Goal: Task Accomplishment & Management: Use online tool/utility

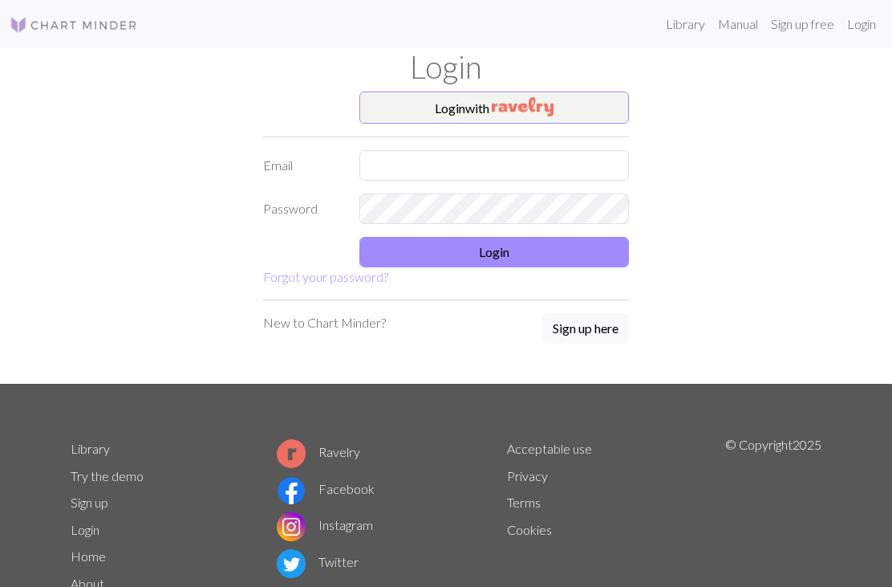
click at [589, 112] on button "Login with" at bounding box center [494, 107] width 270 height 32
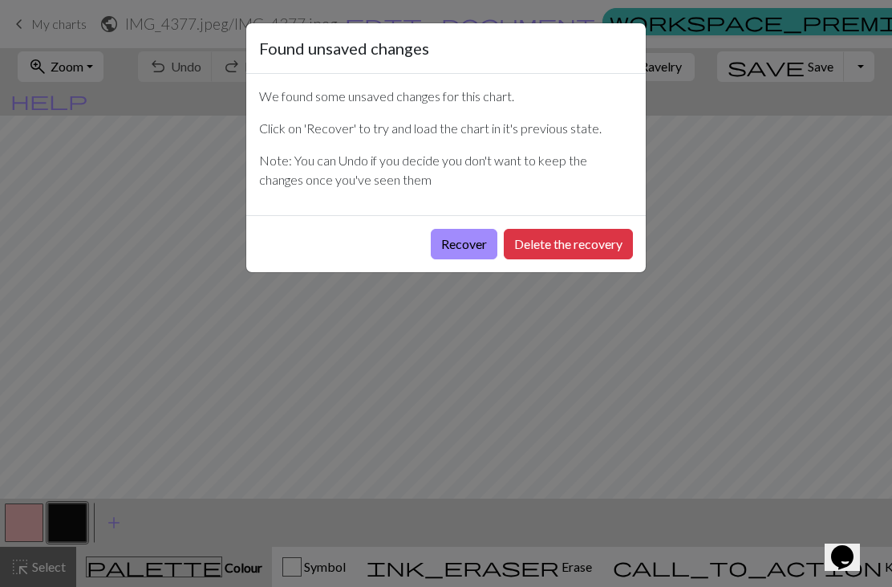
click at [453, 248] on button "Recover" at bounding box center [464, 244] width 67 height 30
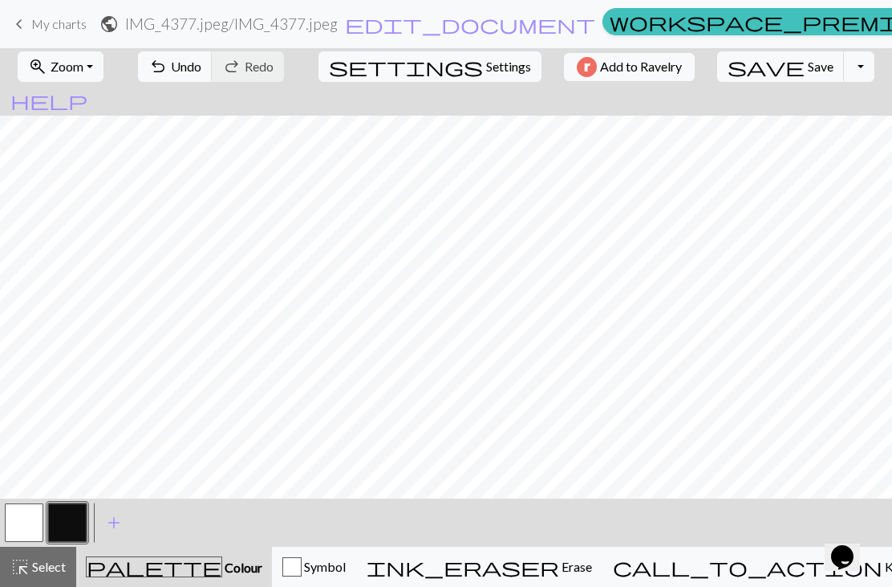
click at [67, 518] on button "button" at bounding box center [67, 522] width 39 height 39
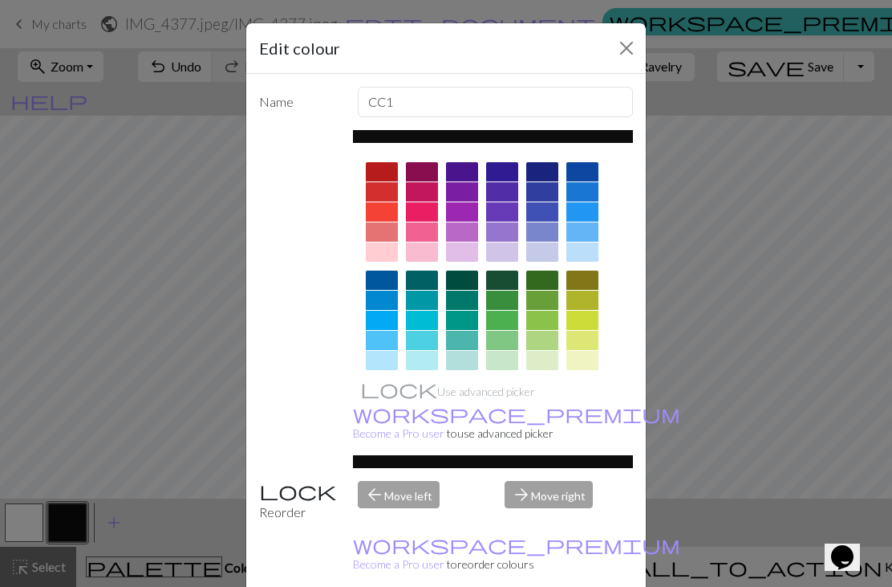
click at [378, 173] on div at bounding box center [382, 171] width 32 height 19
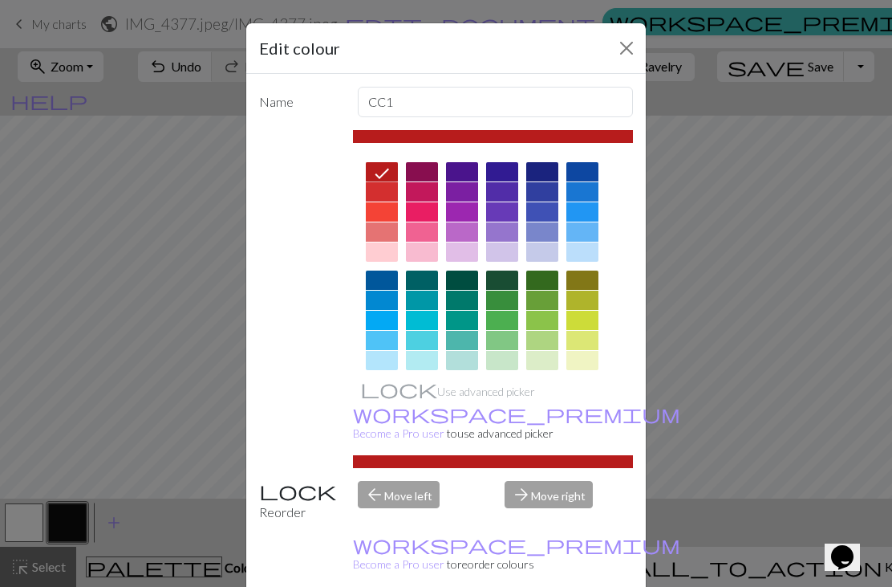
click at [386, 197] on div at bounding box center [382, 191] width 32 height 19
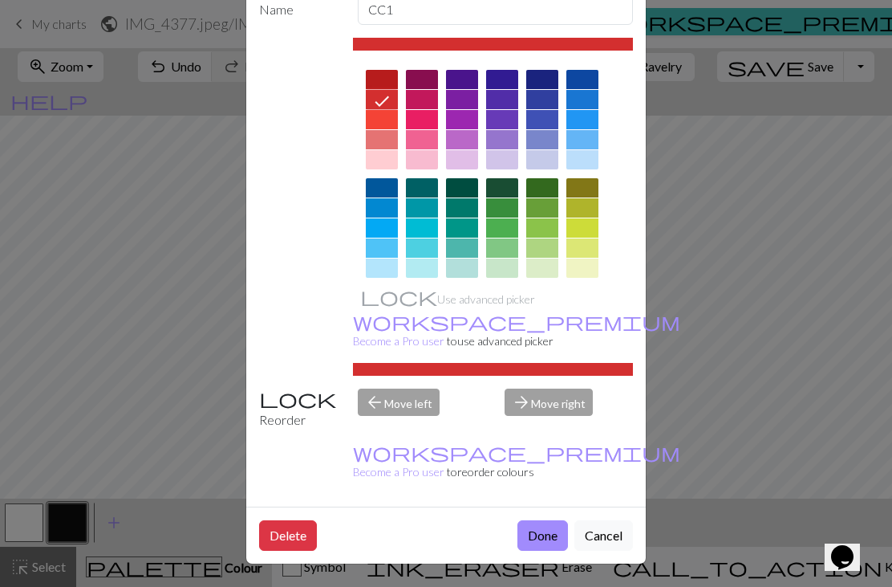
scroll to position [91, 0]
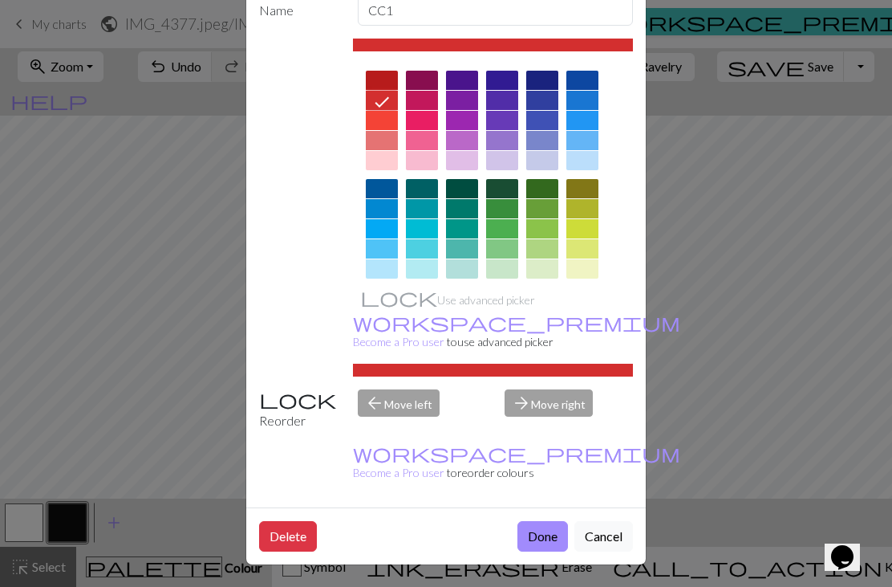
click at [539, 543] on button "Done" at bounding box center [543, 536] width 51 height 30
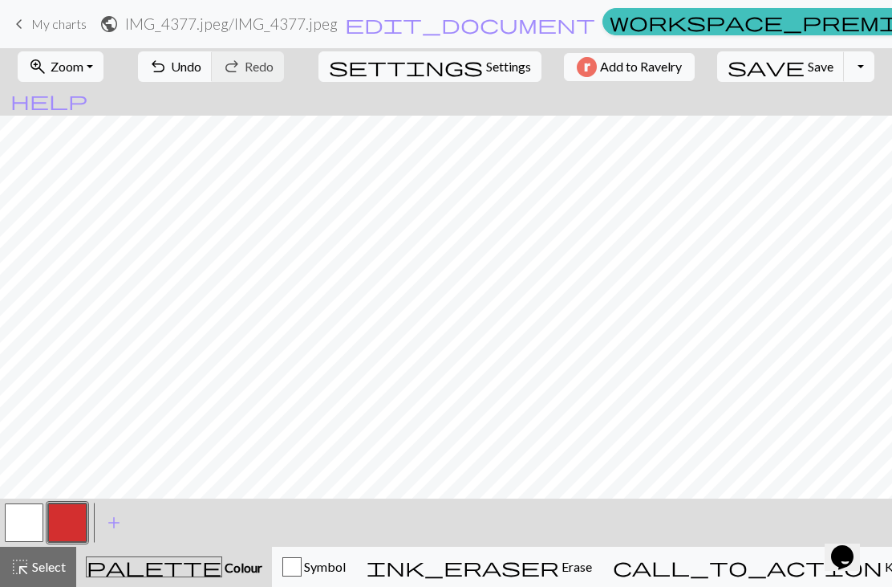
click at [28, 528] on button "button" at bounding box center [24, 522] width 39 height 39
click at [68, 524] on button "button" at bounding box center [67, 522] width 39 height 39
click at [201, 72] on span "Undo" at bounding box center [186, 66] width 30 height 15
click at [168, 66] on span "undo" at bounding box center [157, 66] width 19 height 22
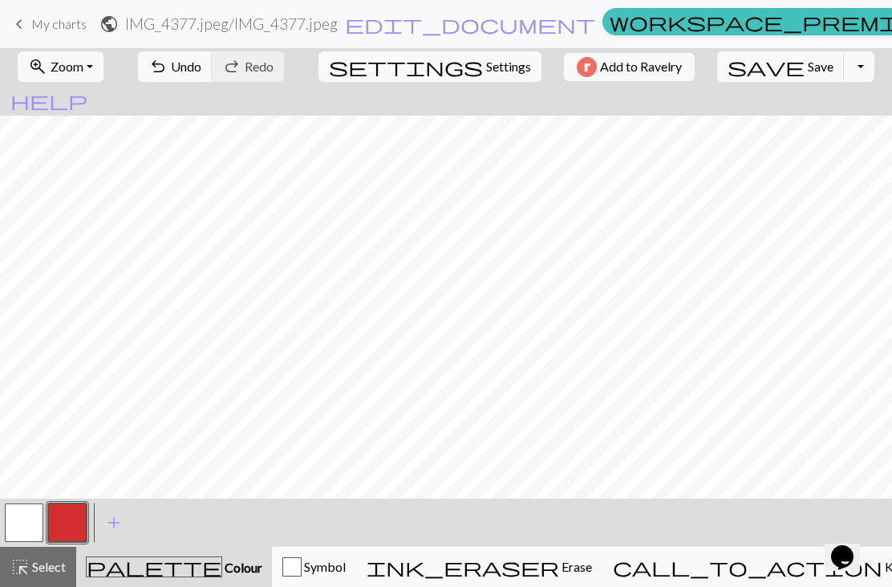
click at [168, 74] on span "undo" at bounding box center [157, 66] width 19 height 22
click at [201, 73] on span "Undo" at bounding box center [186, 66] width 30 height 15
click at [201, 61] on span "Undo" at bounding box center [186, 66] width 30 height 15
click at [213, 71] on button "undo Undo Undo" at bounding box center [175, 66] width 75 height 30
click at [201, 79] on button "undo Undo Undo" at bounding box center [175, 66] width 75 height 30
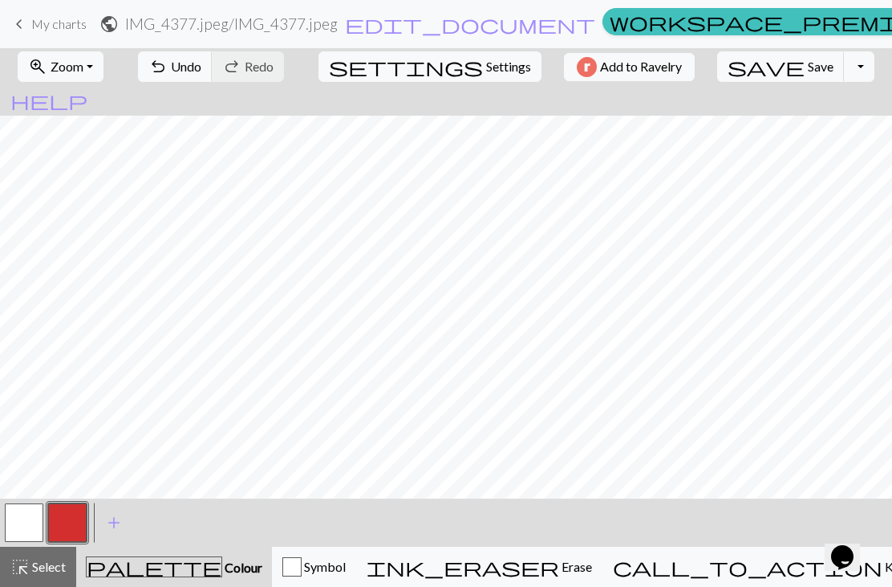
click at [203, 82] on div "undo Undo Undo redo Redo Redo" at bounding box center [211, 66] width 170 height 37
click at [168, 72] on span "undo" at bounding box center [157, 66] width 19 height 22
click at [168, 71] on span "undo" at bounding box center [157, 66] width 19 height 22
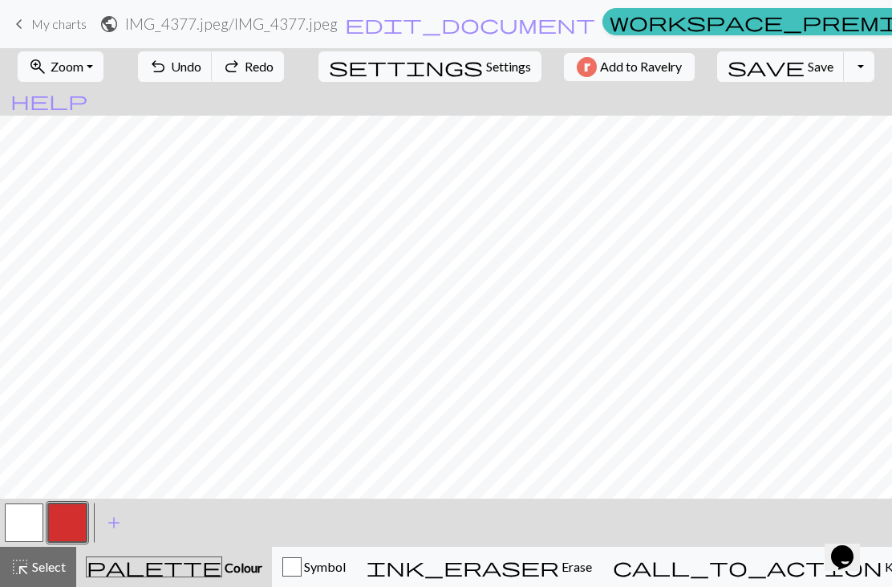
click at [168, 73] on span "undo" at bounding box center [157, 66] width 19 height 22
click at [201, 74] on span "Undo" at bounding box center [186, 66] width 30 height 15
click at [201, 73] on span "Undo" at bounding box center [186, 66] width 30 height 15
click at [201, 74] on span "Undo" at bounding box center [186, 66] width 30 height 15
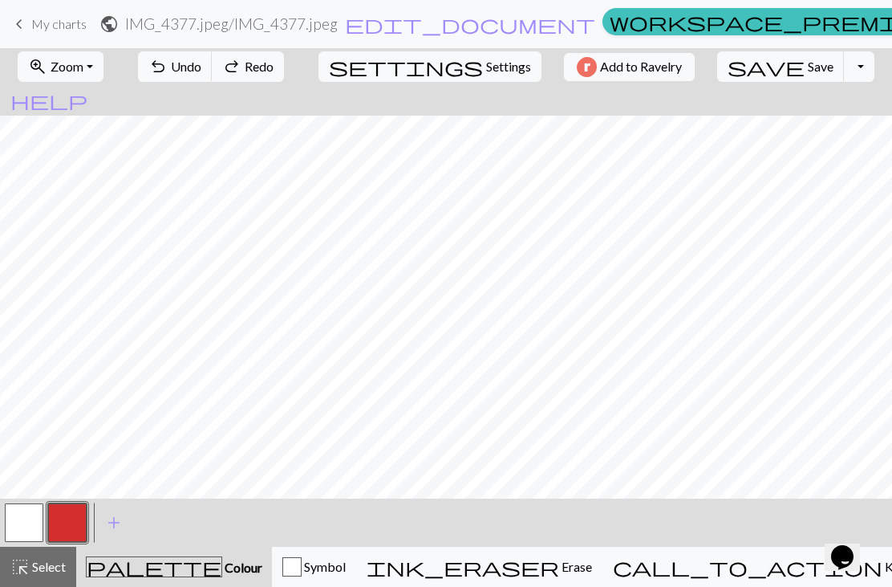
click at [201, 73] on span "Undo" at bounding box center [186, 66] width 30 height 15
click at [213, 75] on button "undo Undo Undo" at bounding box center [175, 66] width 75 height 30
click at [211, 79] on button "undo Undo Undo" at bounding box center [175, 66] width 75 height 30
click at [210, 79] on button "undo Undo Undo" at bounding box center [175, 66] width 75 height 30
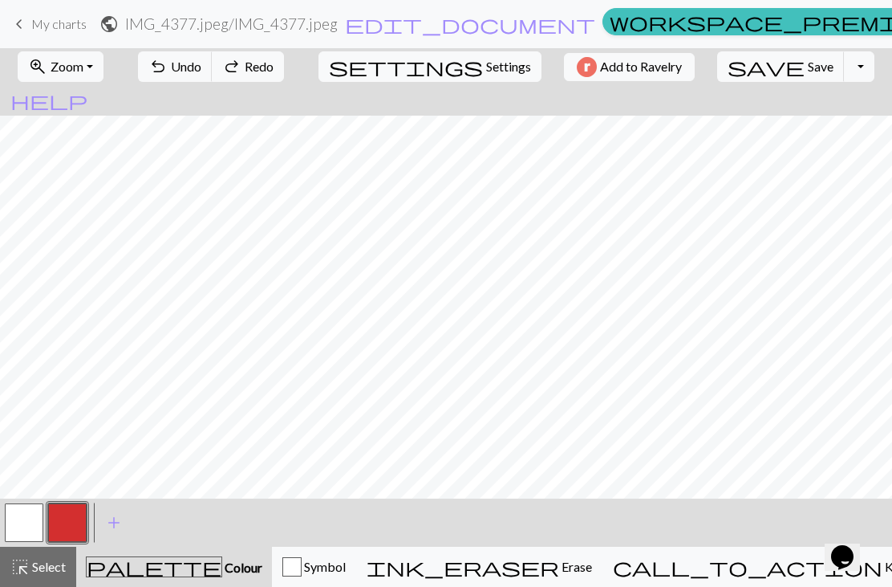
click at [209, 81] on button "undo Undo Undo" at bounding box center [175, 66] width 75 height 30
click at [209, 80] on button "undo Undo Undo" at bounding box center [175, 66] width 75 height 30
click at [208, 80] on button "undo Undo Undo" at bounding box center [175, 66] width 75 height 30
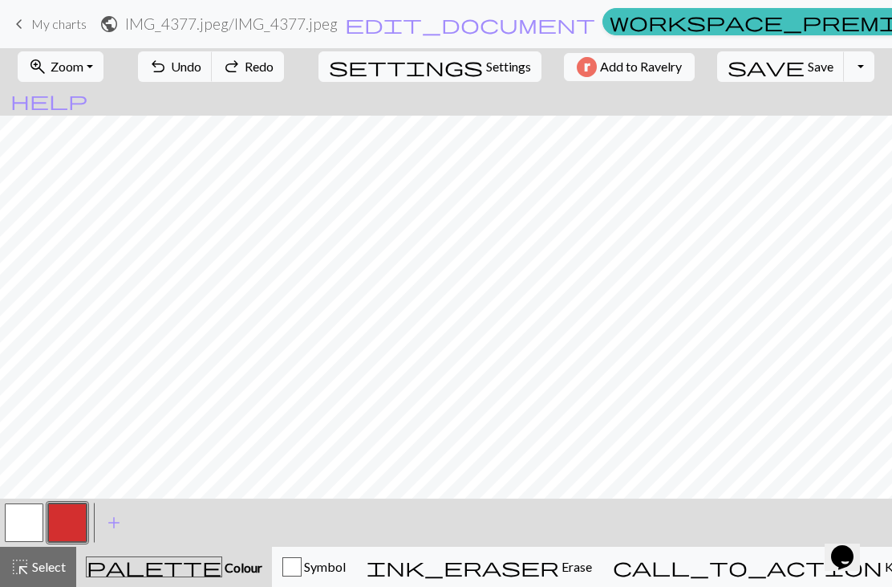
click at [208, 79] on button "undo Undo Undo" at bounding box center [175, 66] width 75 height 30
click at [242, 65] on span "redo" at bounding box center [231, 66] width 19 height 22
click at [213, 71] on button "undo Undo Undo" at bounding box center [175, 66] width 75 height 30
click at [117, 517] on span "add" at bounding box center [113, 522] width 19 height 22
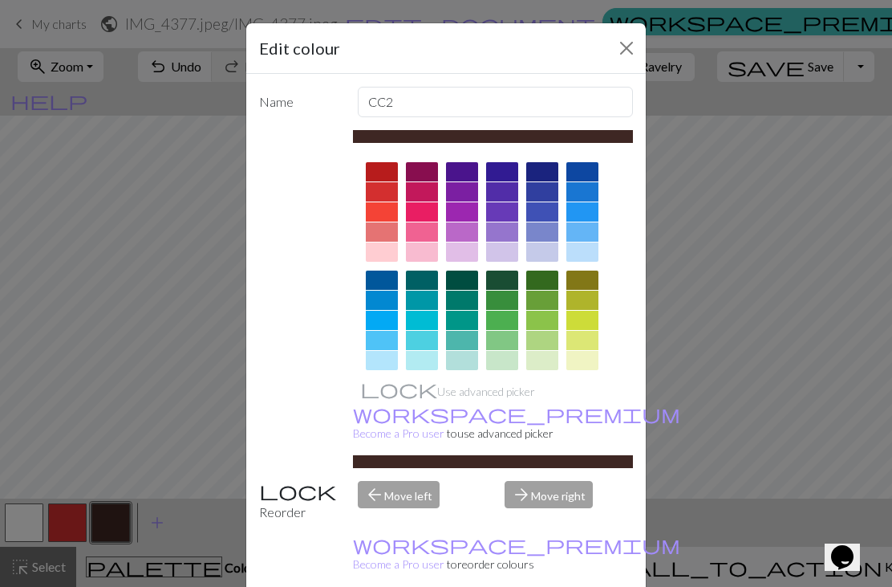
click at [138, 267] on div "Edit colour Name CC2 Use advanced picker workspace_premium Become a Pro user to…" at bounding box center [446, 293] width 892 height 587
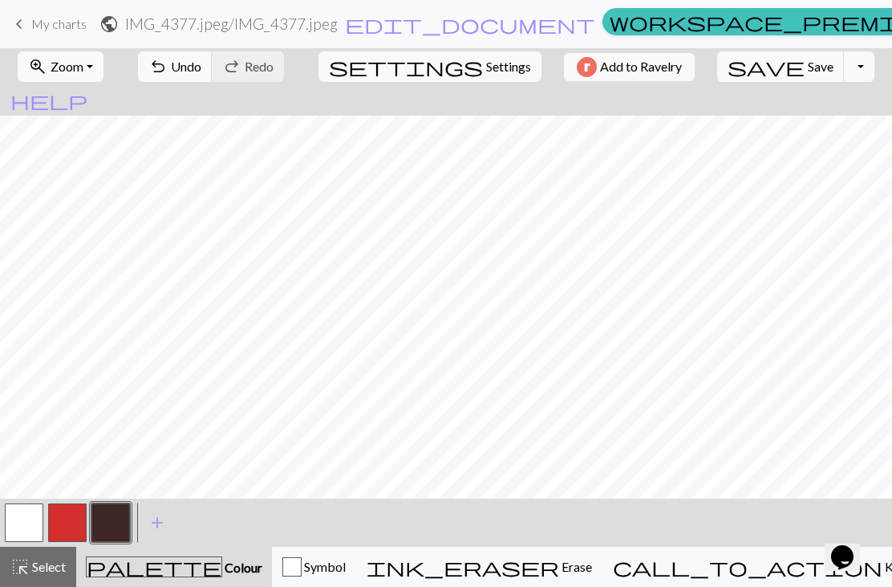
click at [111, 518] on button "button" at bounding box center [110, 522] width 39 height 39
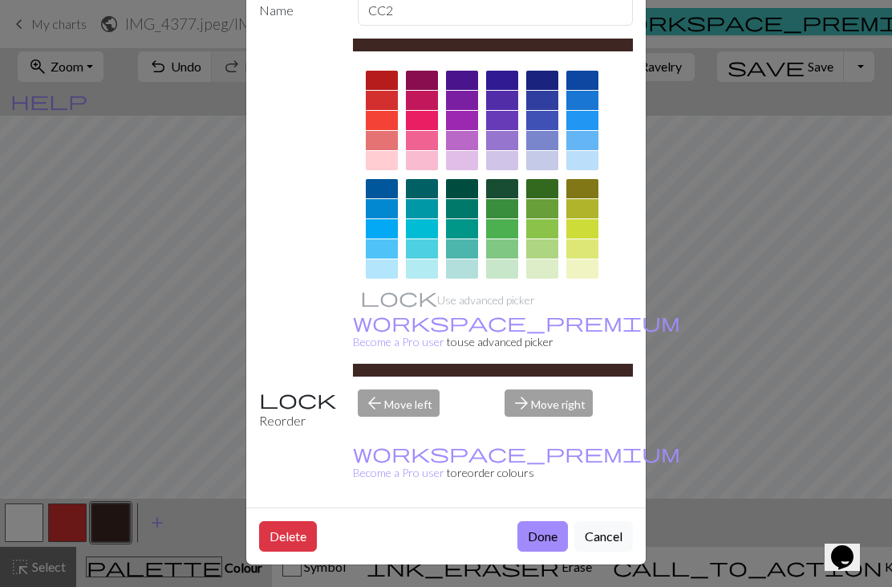
click at [532, 535] on button "Done" at bounding box center [543, 536] width 51 height 30
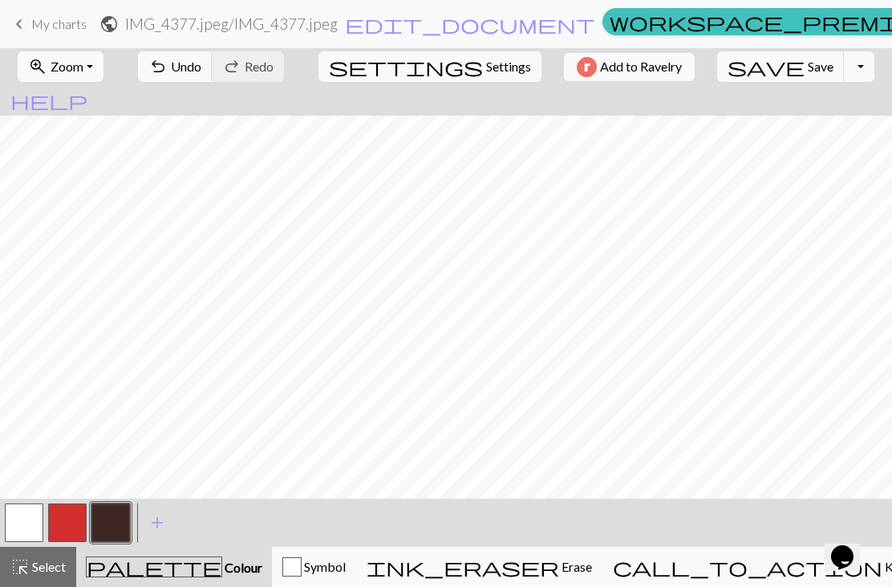
click at [69, 520] on button "button" at bounding box center [67, 522] width 39 height 39
click at [69, 519] on button "button" at bounding box center [67, 522] width 39 height 39
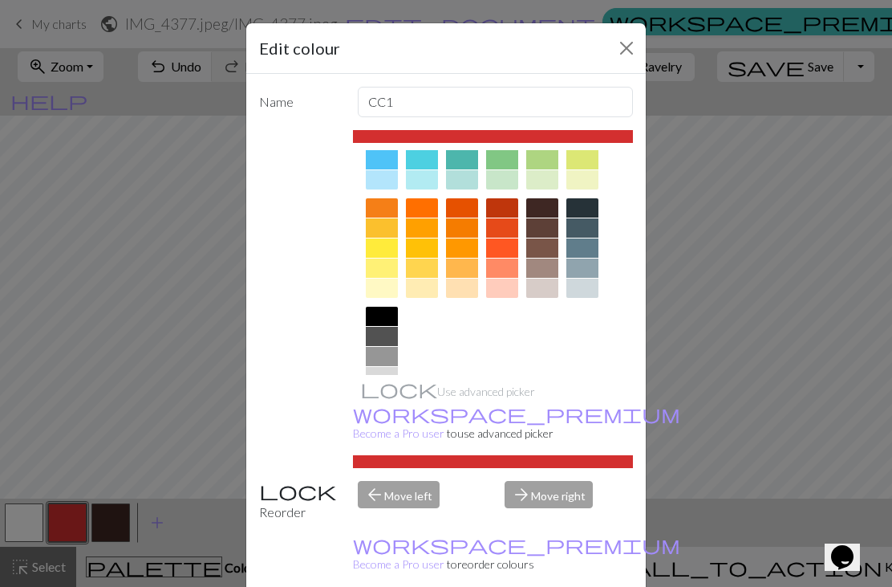
scroll to position [179, 0]
click at [384, 319] on div at bounding box center [382, 317] width 32 height 19
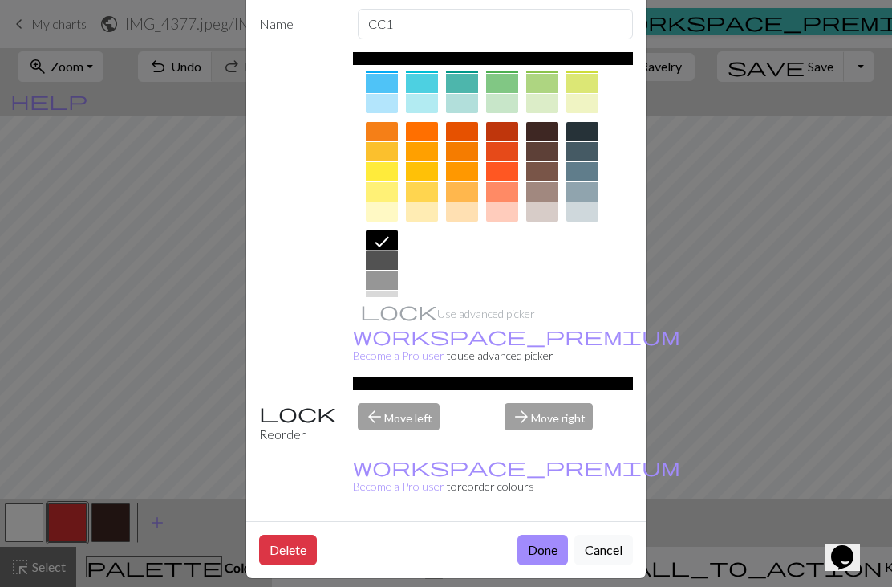
scroll to position [83, 0]
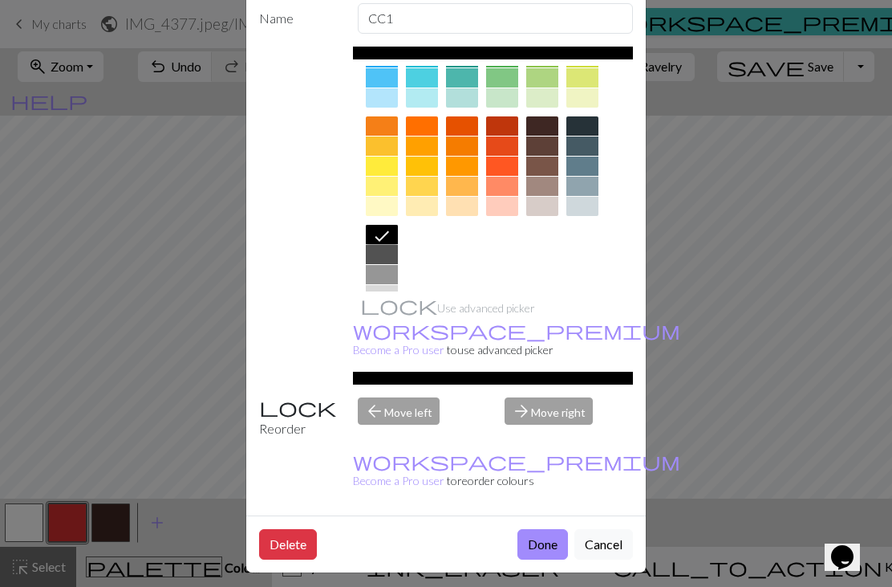
click at [534, 542] on button "Done" at bounding box center [543, 544] width 51 height 30
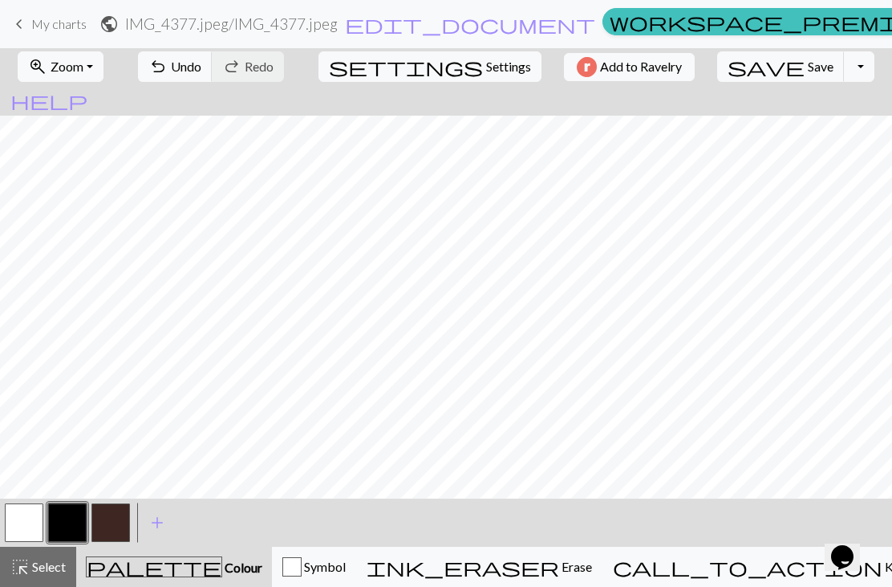
click at [71, 521] on button "button" at bounding box center [67, 522] width 39 height 39
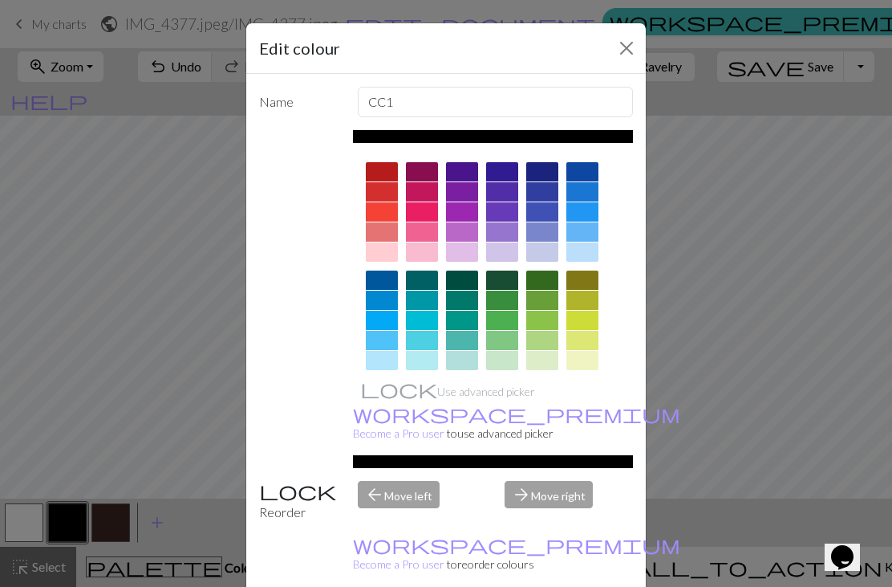
scroll to position [0, 0]
click at [384, 216] on div at bounding box center [382, 211] width 32 height 19
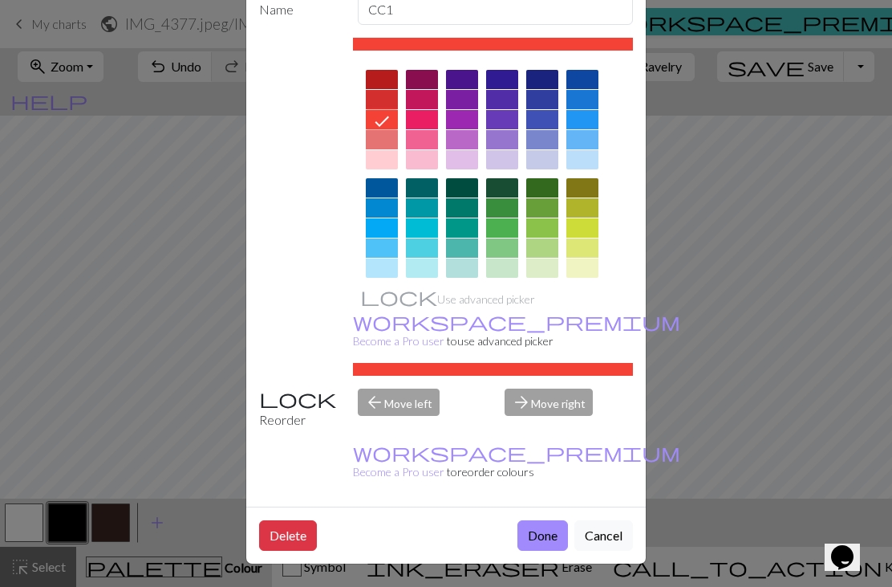
scroll to position [91, 0]
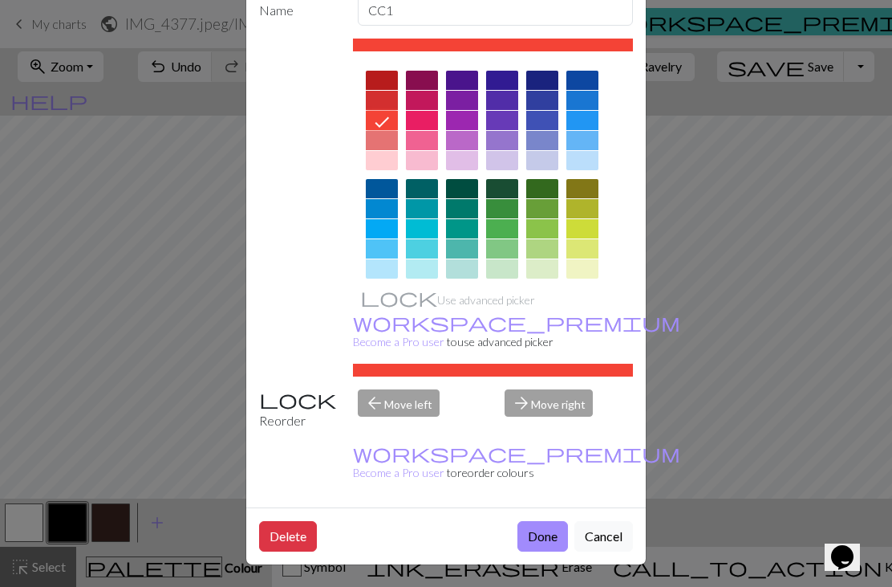
click at [541, 539] on button "Done" at bounding box center [543, 536] width 51 height 30
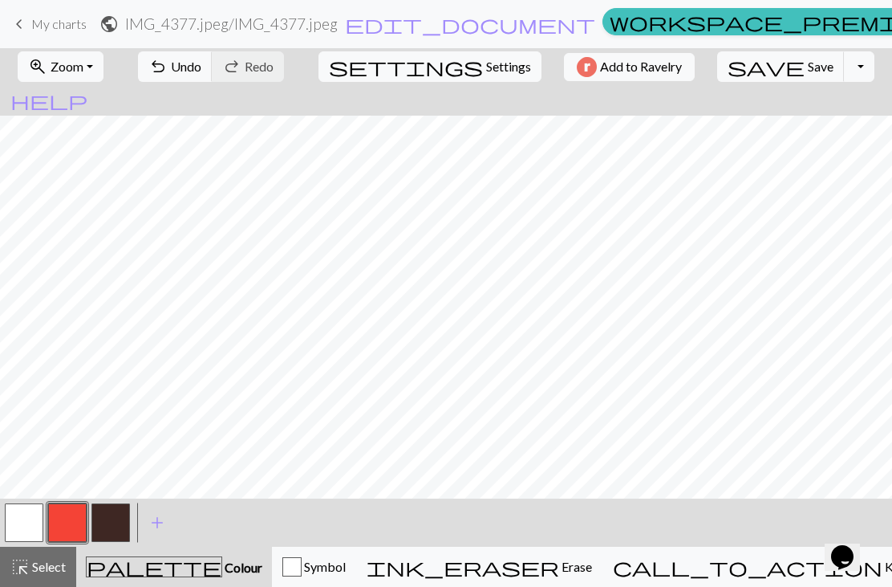
click at [110, 522] on button "button" at bounding box center [110, 522] width 39 height 39
click at [125, 530] on button "button" at bounding box center [110, 522] width 39 height 39
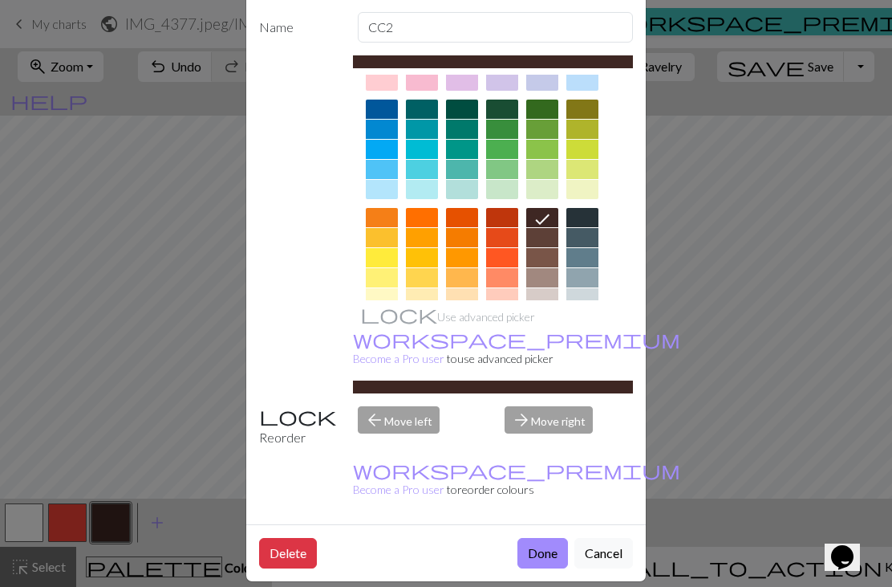
scroll to position [100, 0]
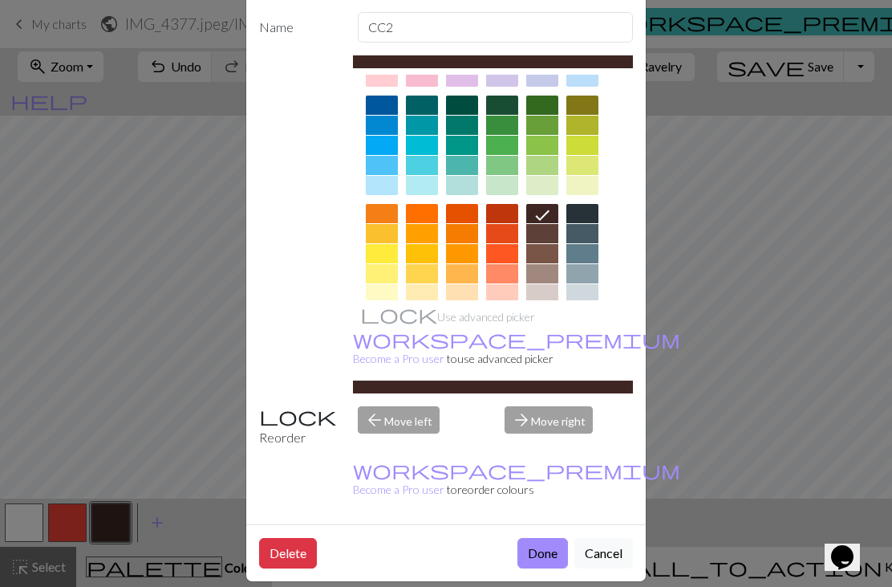
click at [384, 323] on div at bounding box center [382, 321] width 32 height 19
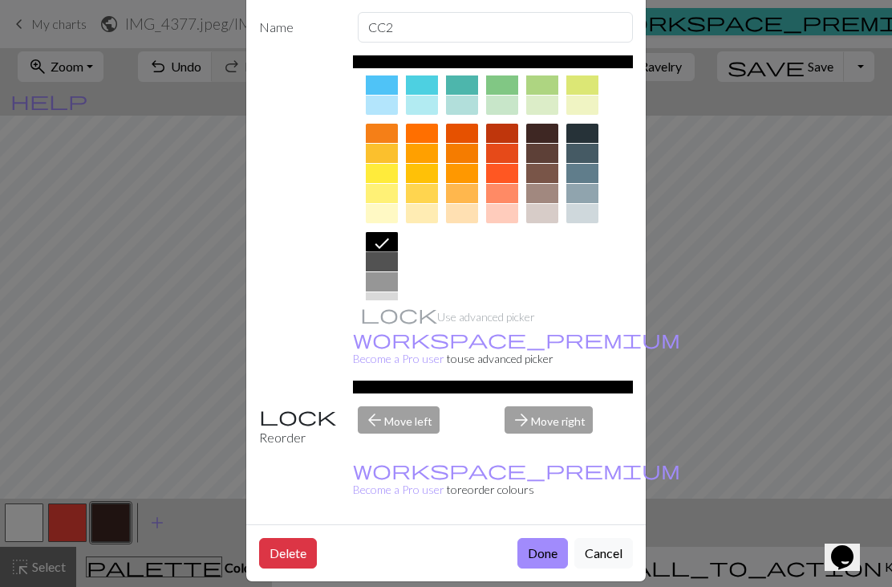
scroll to position [179, 0]
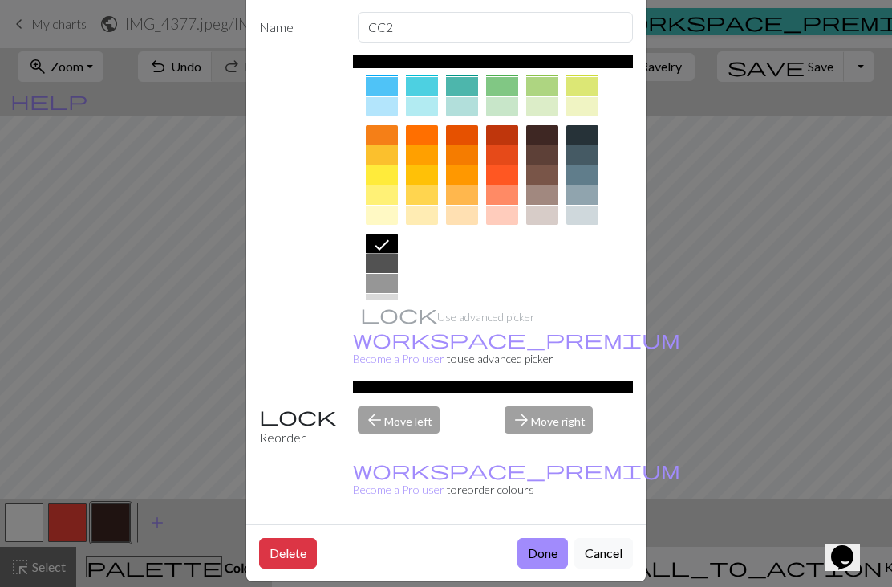
click at [536, 548] on button "Done" at bounding box center [543, 553] width 51 height 30
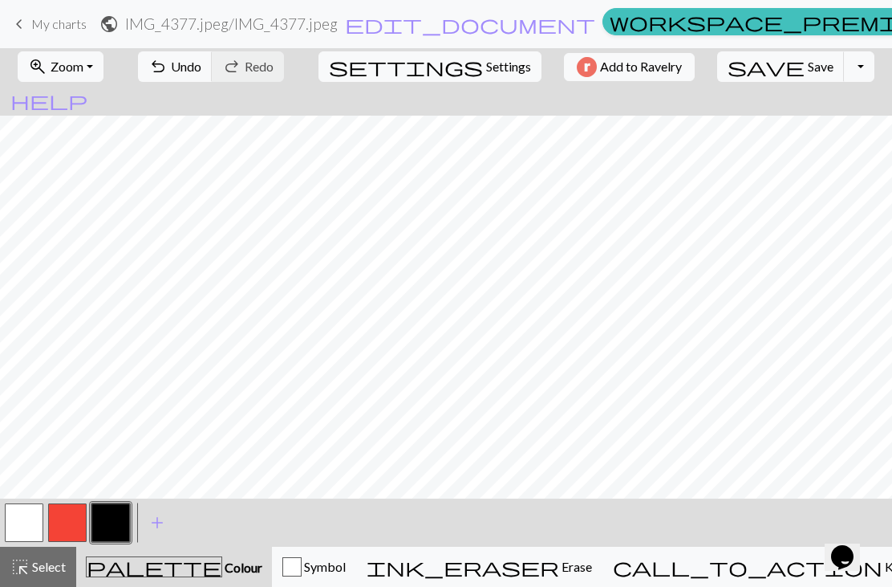
click at [55, 524] on button "button" at bounding box center [67, 522] width 39 height 39
click at [99, 529] on button "button" at bounding box center [110, 522] width 39 height 39
click at [738, 71] on span "save" at bounding box center [766, 66] width 77 height 22
click at [58, 533] on button "button" at bounding box center [67, 522] width 39 height 39
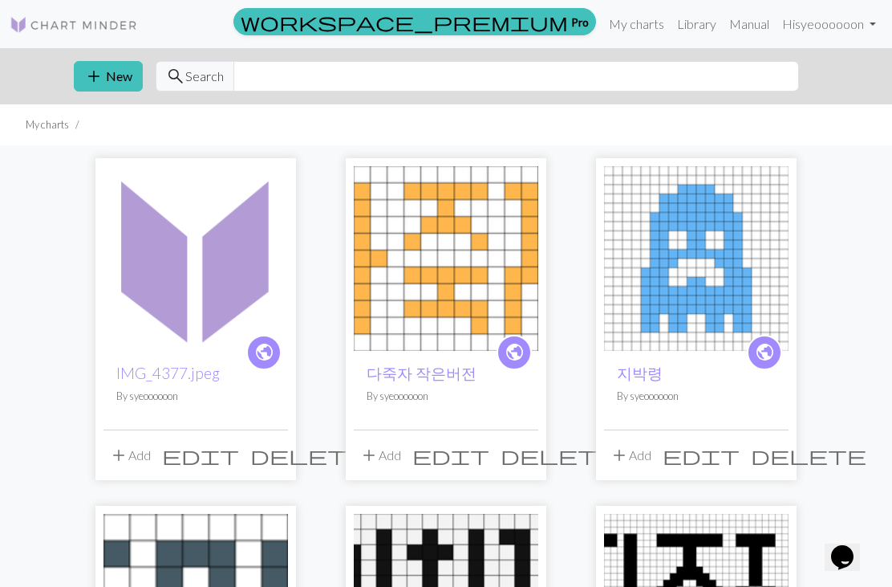
click at [192, 260] on img at bounding box center [196, 258] width 185 height 185
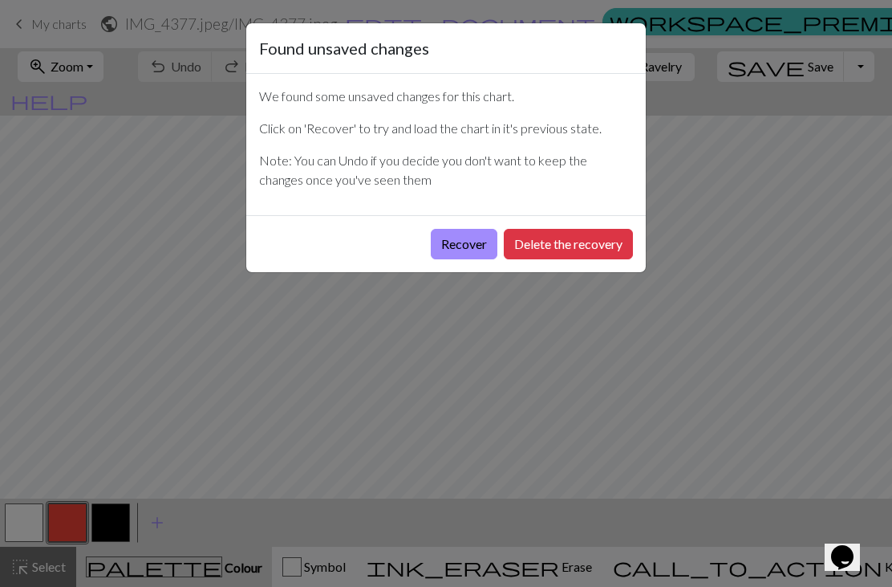
click at [456, 246] on button "Recover" at bounding box center [464, 244] width 67 height 30
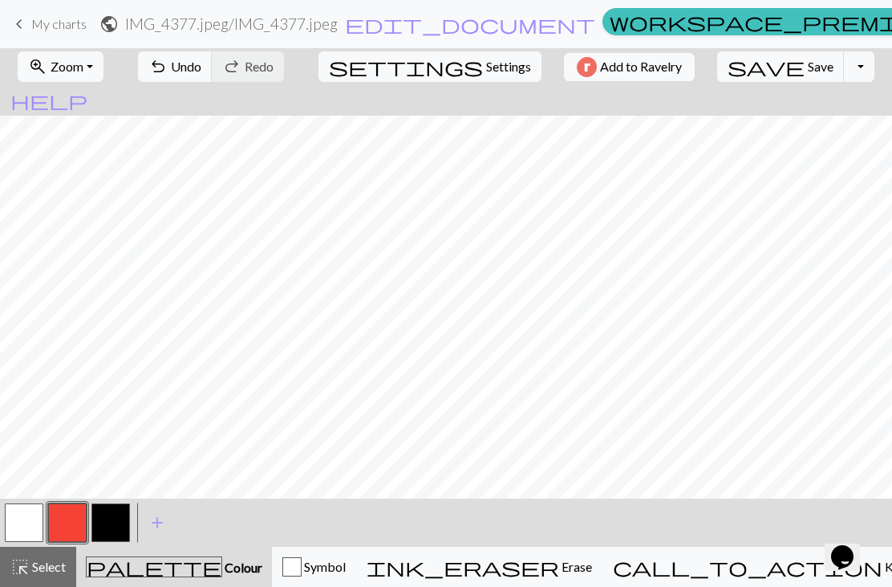
click at [106, 519] on button "button" at bounding box center [110, 522] width 39 height 39
click at [23, 509] on button "button" at bounding box center [24, 522] width 39 height 39
click at [201, 71] on span "Undo" at bounding box center [186, 66] width 30 height 15
click at [168, 70] on span "undo" at bounding box center [157, 66] width 19 height 22
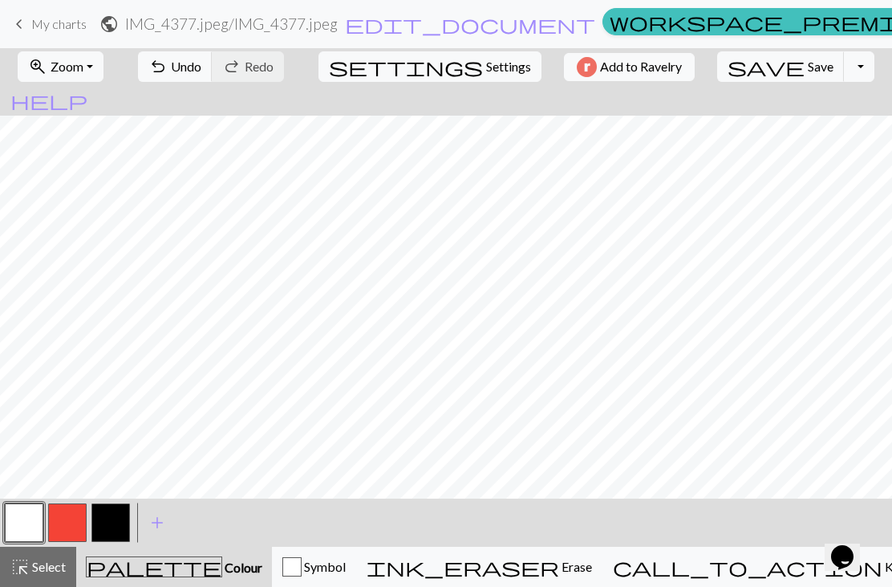
click at [105, 517] on button "button" at bounding box center [110, 522] width 39 height 39
click at [16, 532] on button "button" at bounding box center [24, 522] width 39 height 39
click at [99, 526] on button "button" at bounding box center [110, 522] width 39 height 39
click at [18, 534] on button "button" at bounding box center [24, 522] width 39 height 39
click at [201, 71] on span "Undo" at bounding box center [186, 66] width 30 height 15
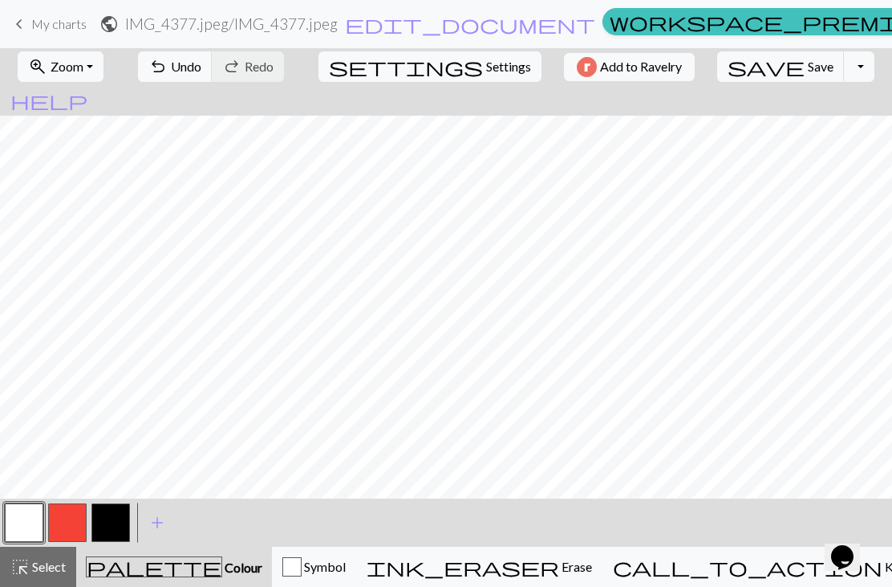
click at [116, 518] on button "button" at bounding box center [110, 522] width 39 height 39
click at [24, 526] on button "button" at bounding box center [24, 522] width 39 height 39
click at [99, 527] on button "button" at bounding box center [110, 522] width 39 height 39
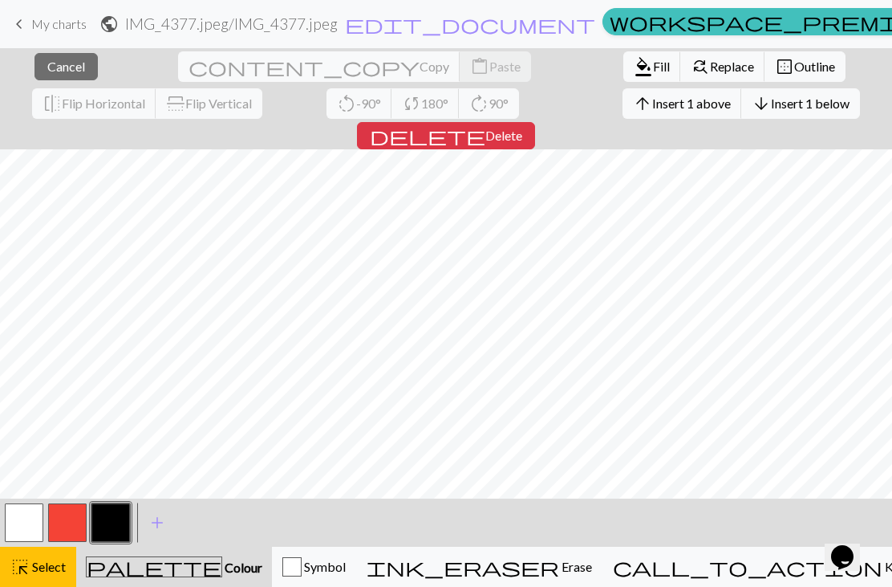
click at [51, 72] on span "Cancel" at bounding box center [66, 66] width 38 height 15
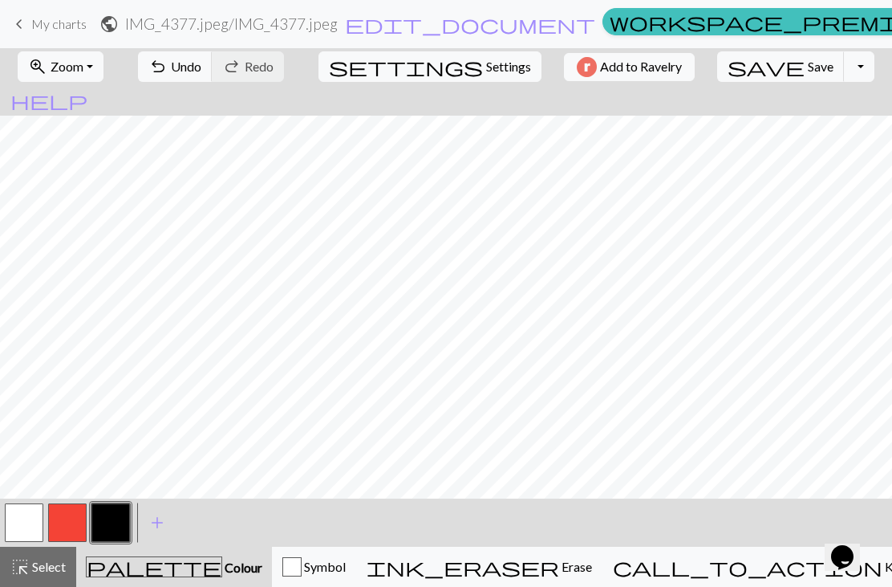
click at [15, 526] on button "button" at bounding box center [24, 522] width 39 height 39
click at [168, 68] on span "undo" at bounding box center [157, 66] width 19 height 22
click at [213, 67] on button "undo Undo Undo" at bounding box center [175, 66] width 75 height 30
click at [110, 521] on button "button" at bounding box center [110, 522] width 39 height 39
click at [13, 531] on button "button" at bounding box center [24, 522] width 39 height 39
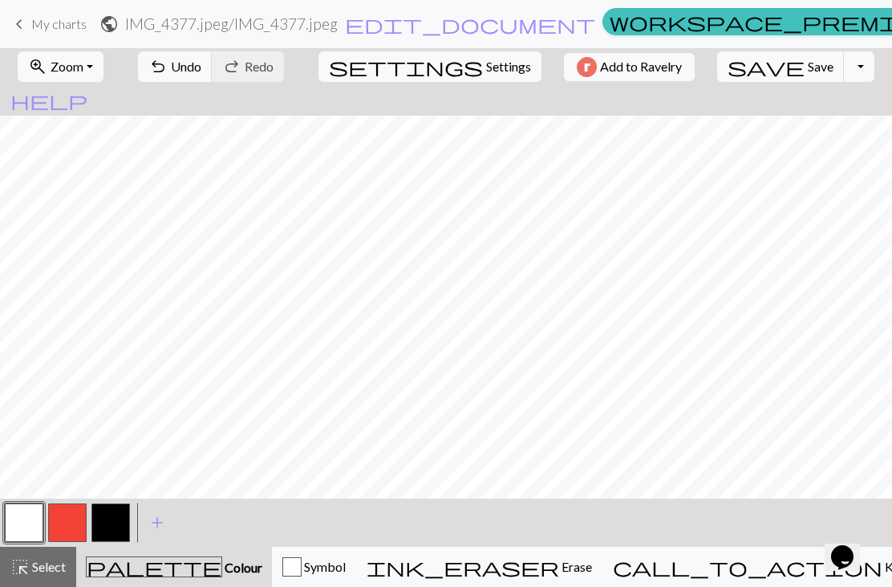
click at [29, 530] on button "button" at bounding box center [24, 522] width 39 height 39
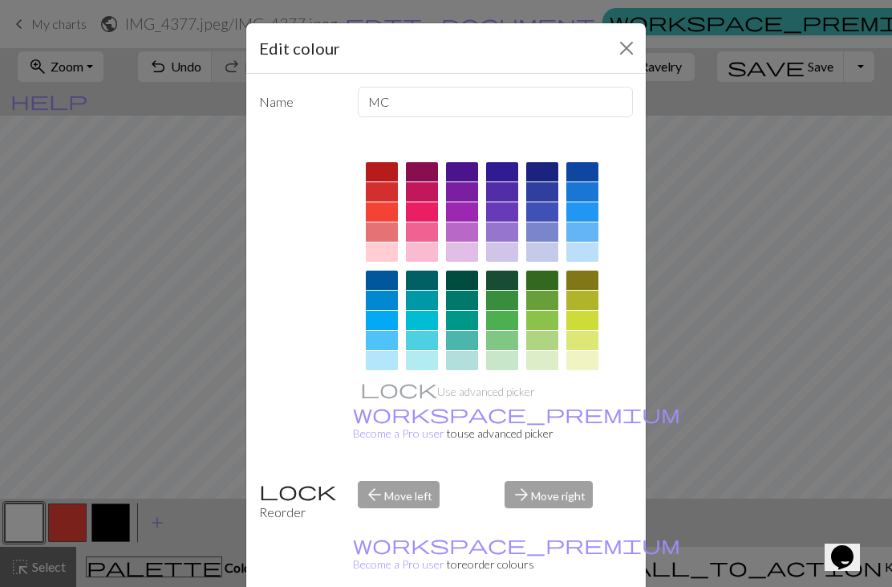
click at [616, 51] on button "Close" at bounding box center [627, 48] width 26 height 26
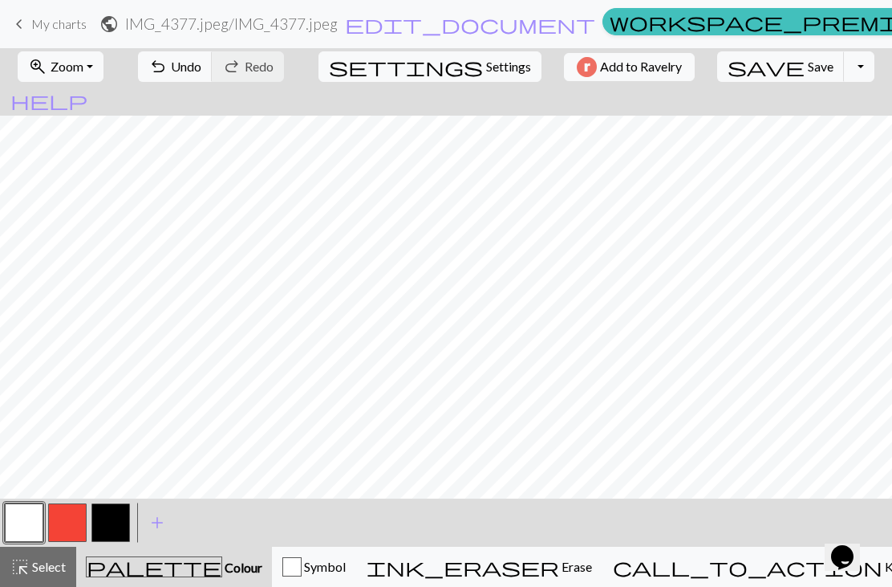
click at [112, 518] on button "button" at bounding box center [110, 522] width 39 height 39
click at [19, 529] on button "button" at bounding box center [24, 522] width 39 height 39
click at [71, 528] on button "button" at bounding box center [67, 522] width 39 height 39
click at [749, 70] on button "save Save Save" at bounding box center [781, 66] width 128 height 30
